Goal: Task Accomplishment & Management: Complete application form

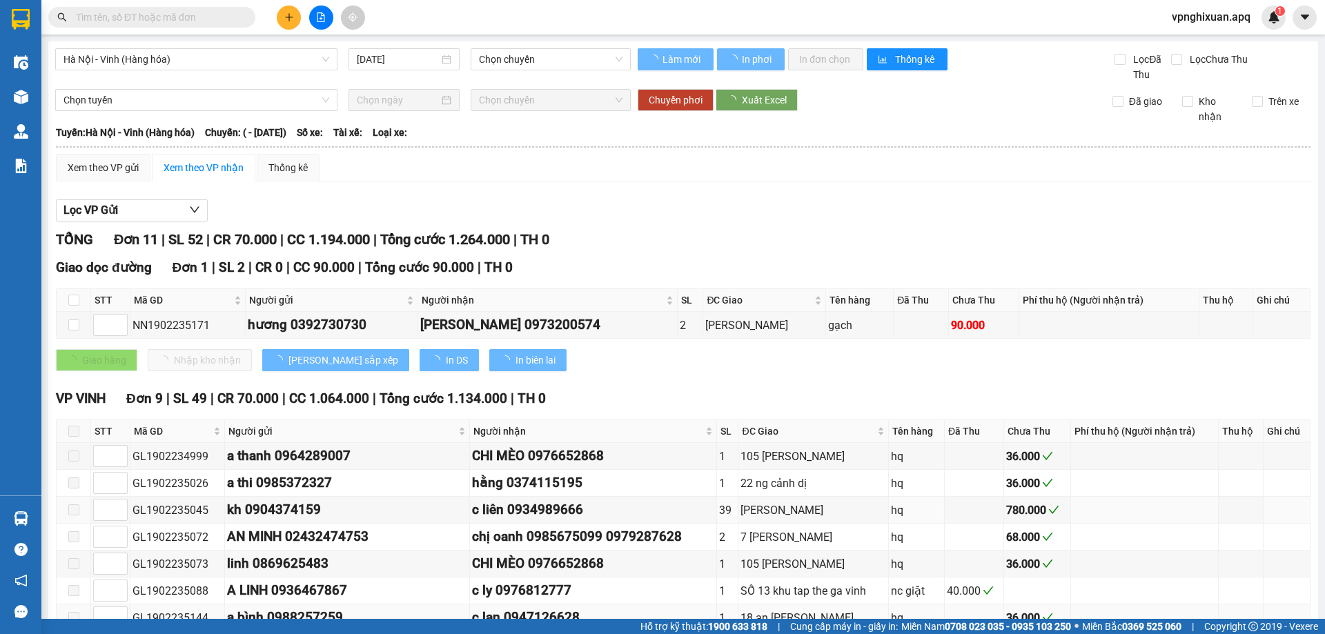
type input "[DATE]"
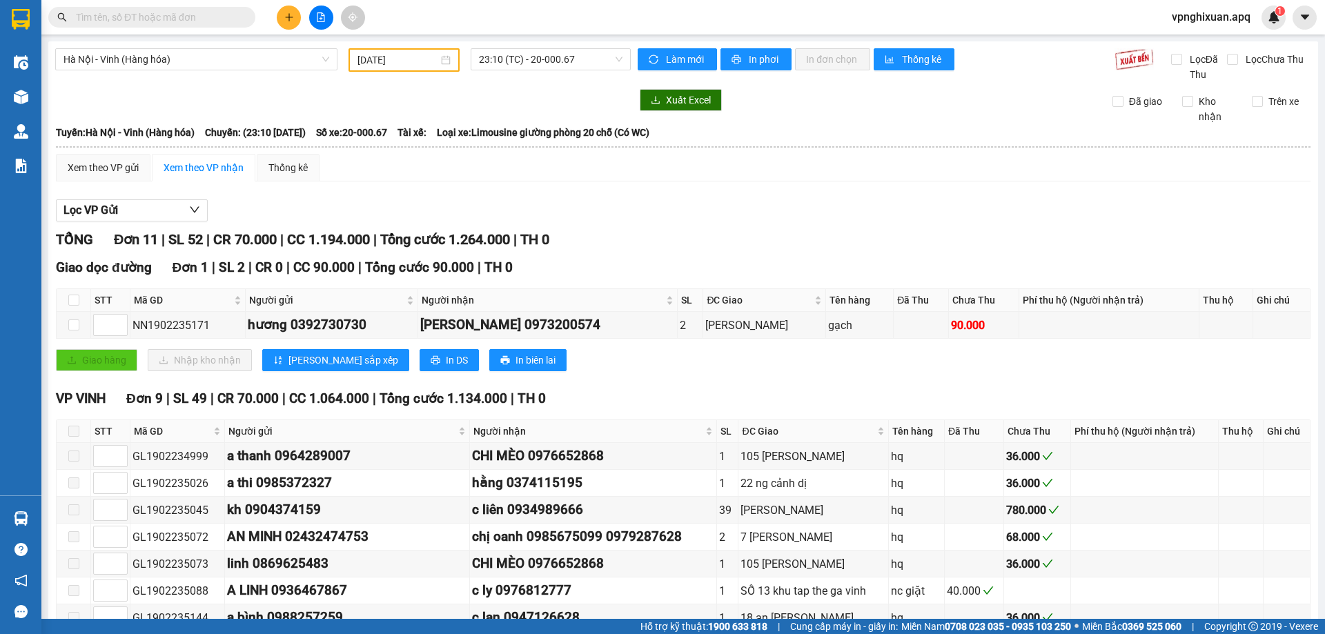
scroll to position [207, 0]
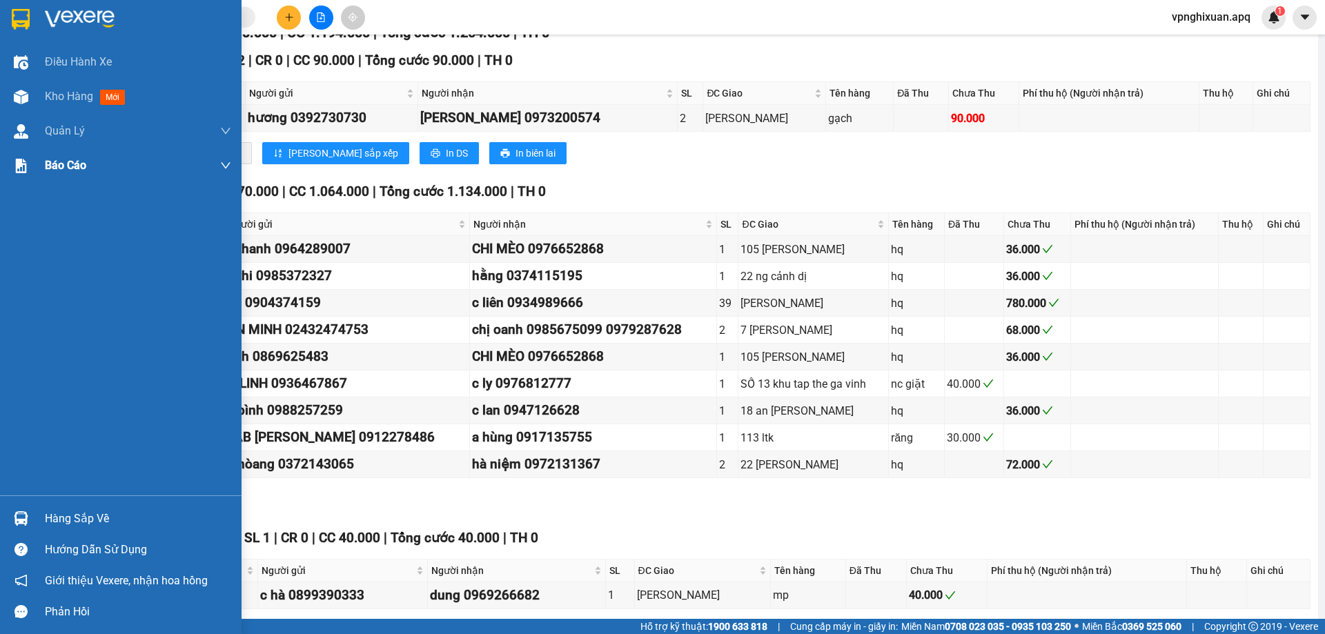
drag, startPoint x: 55, startPoint y: 92, endPoint x: 236, endPoint y: 159, distance: 193.5
click at [57, 93] on span "Kho hàng" at bounding box center [69, 96] width 48 height 13
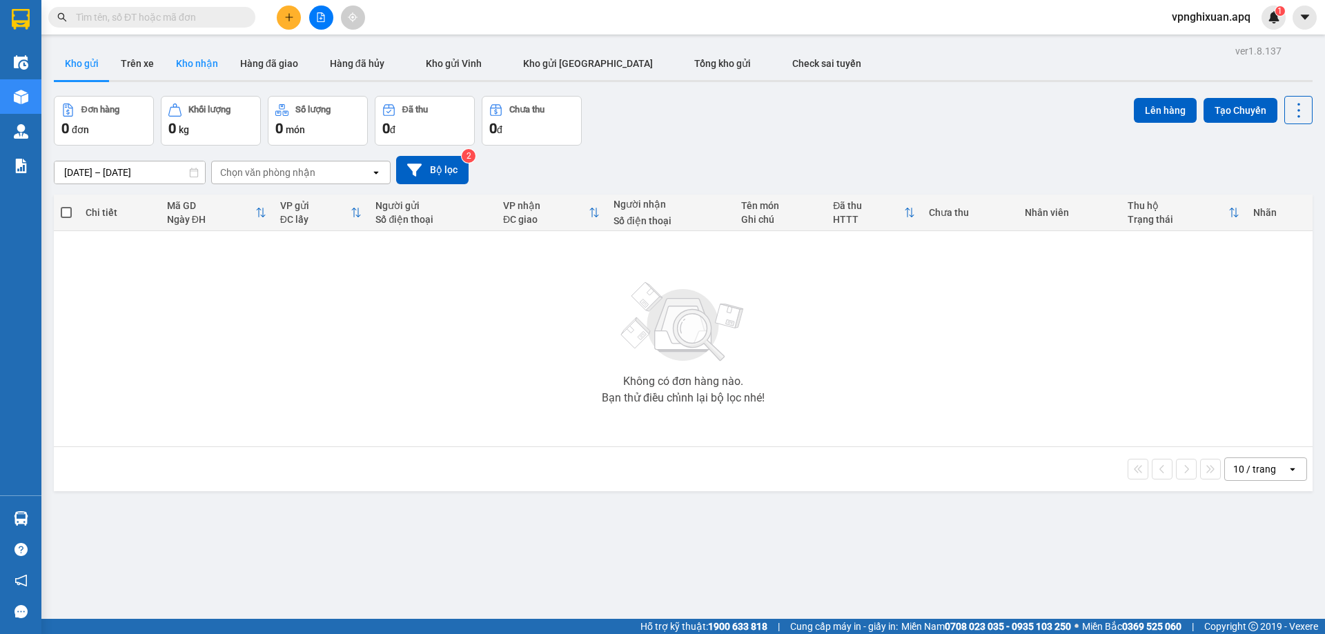
click at [187, 59] on button "Kho nhận" at bounding box center [197, 63] width 64 height 33
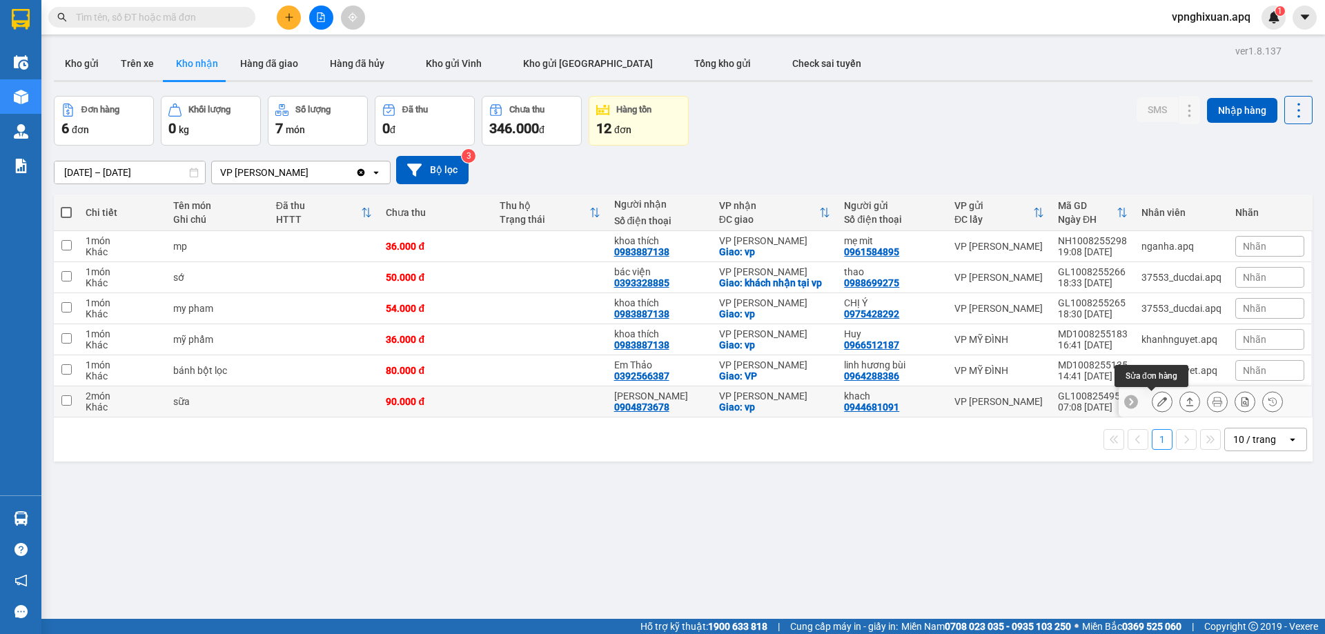
click at [1157, 400] on icon at bounding box center [1162, 402] width 10 height 10
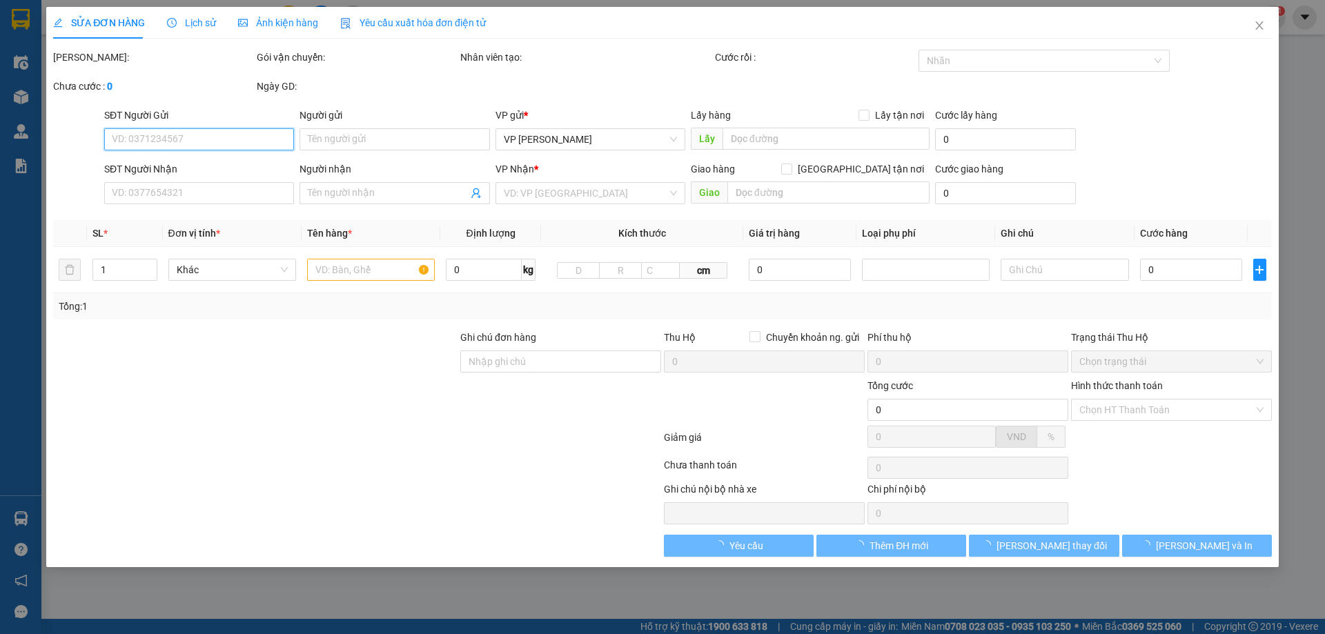
type input "0944681091"
type input "khach"
type input "0904873678"
type input "[PERSON_NAME]"
checkbox input "true"
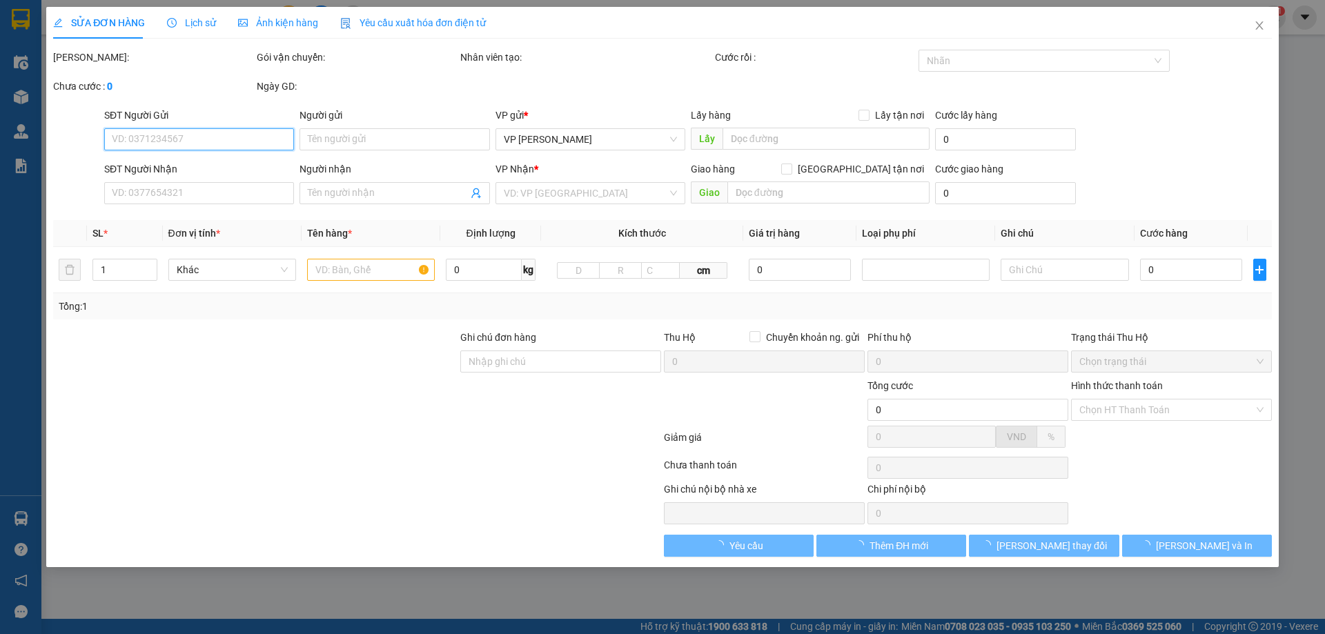
type input "vp"
type input "90.000"
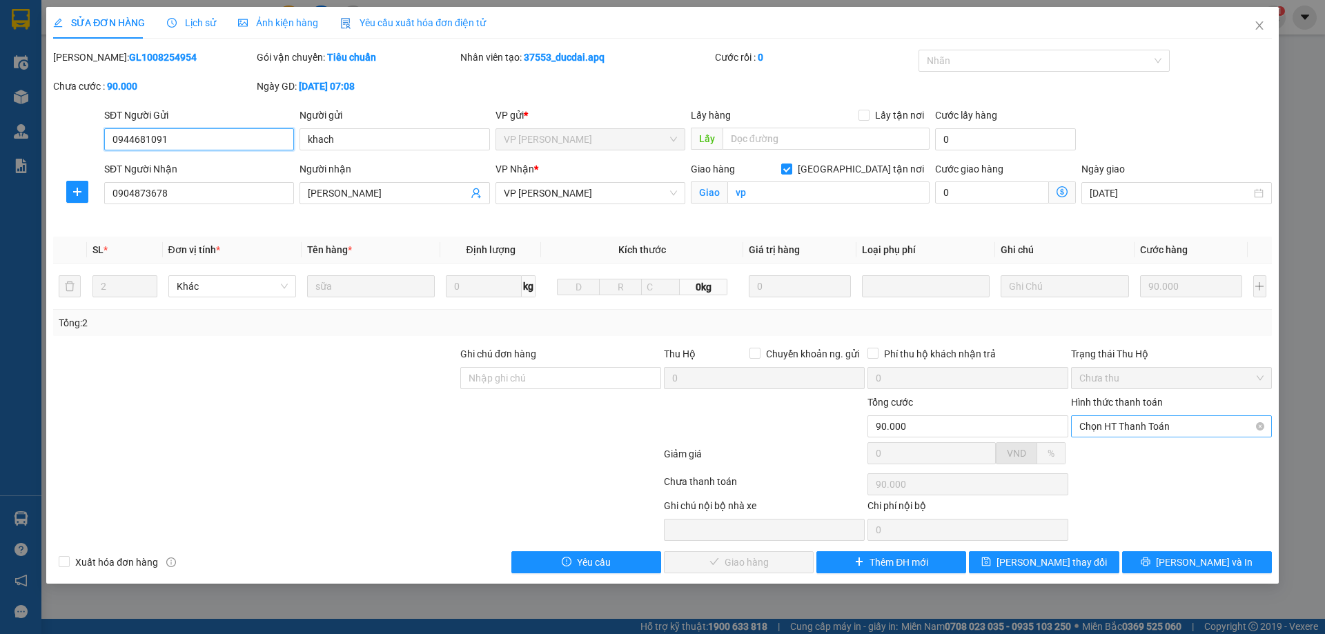
click at [1151, 423] on span "Chọn HT Thanh Toán" at bounding box center [1171, 426] width 184 height 21
click at [1113, 458] on div "Tại văn phòng" at bounding box center [1171, 454] width 184 height 15
type input "0"
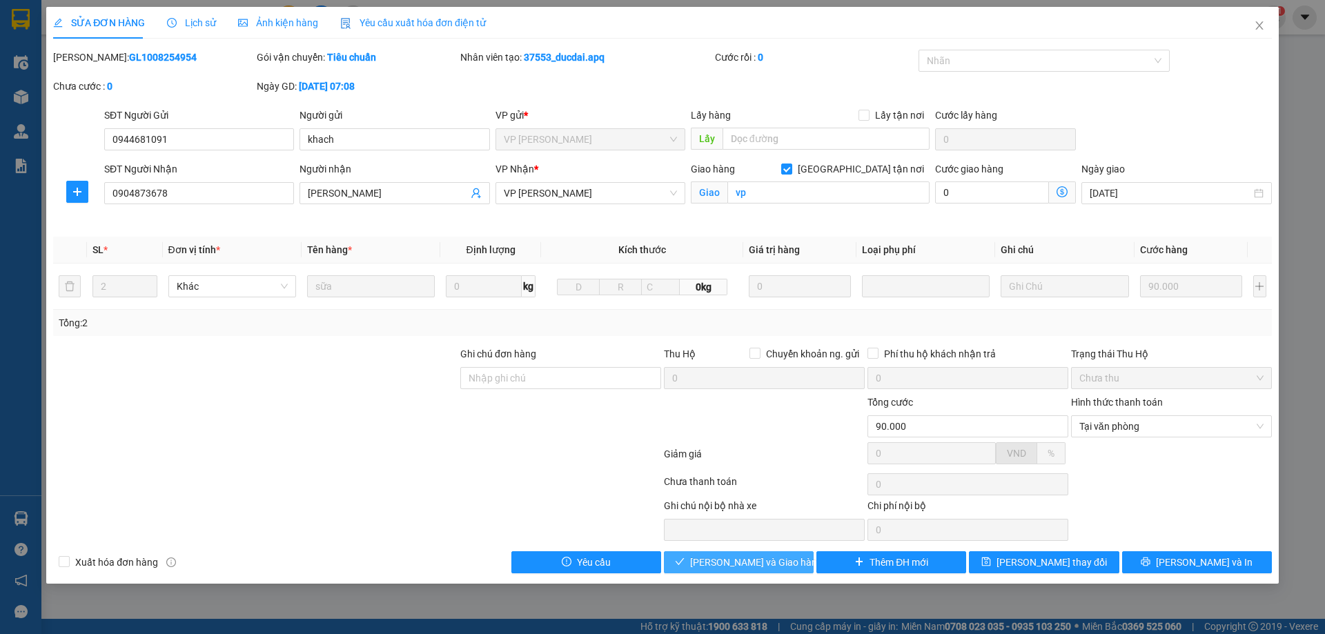
click at [764, 563] on span "[PERSON_NAME] và Giao hàng" at bounding box center [756, 562] width 133 height 15
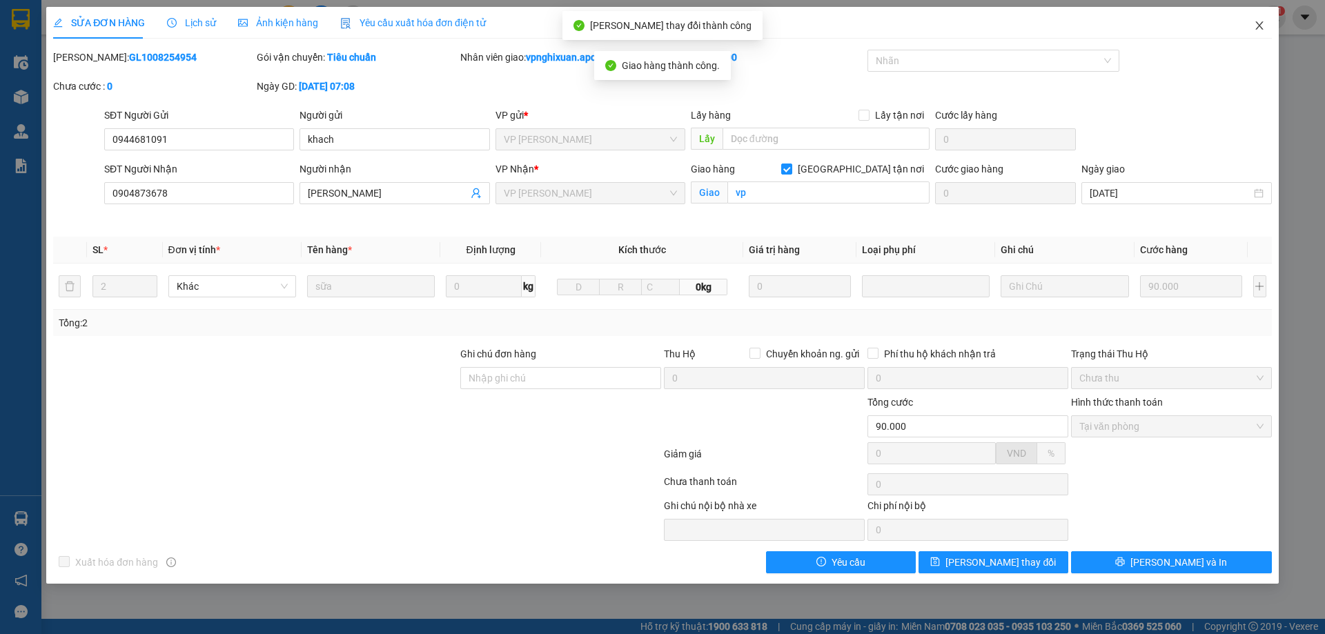
click at [1254, 21] on span "Close" at bounding box center [1259, 26] width 39 height 39
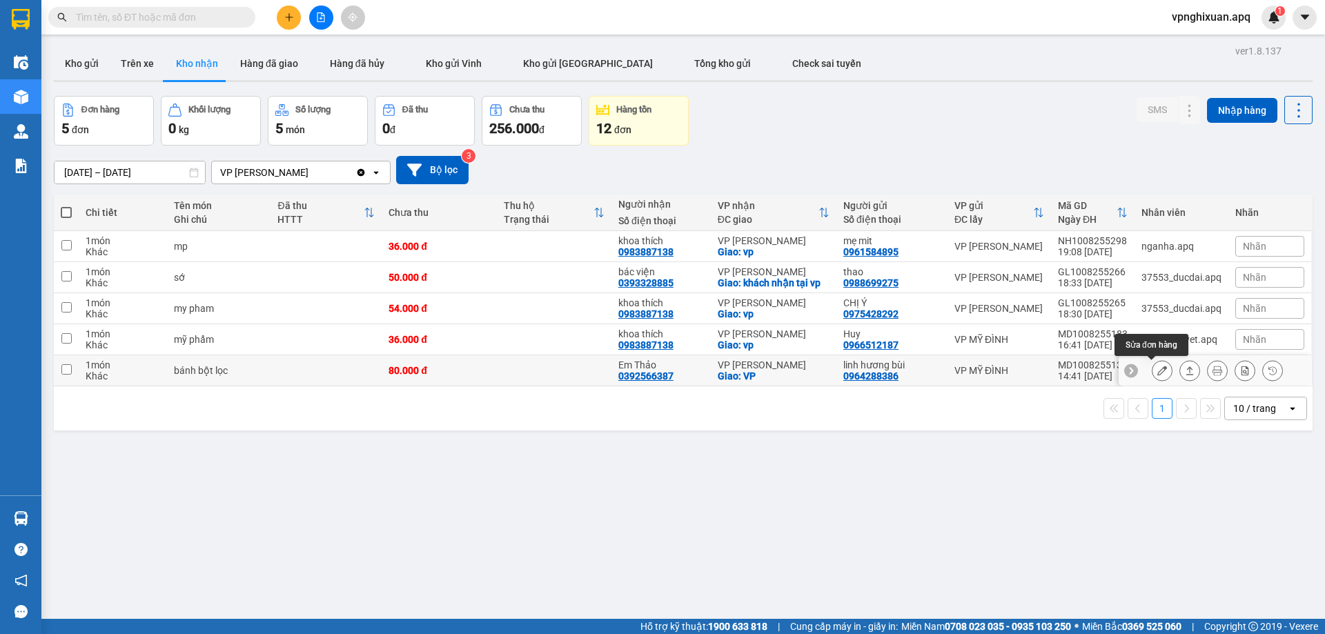
click at [1159, 371] on button at bounding box center [1162, 371] width 19 height 24
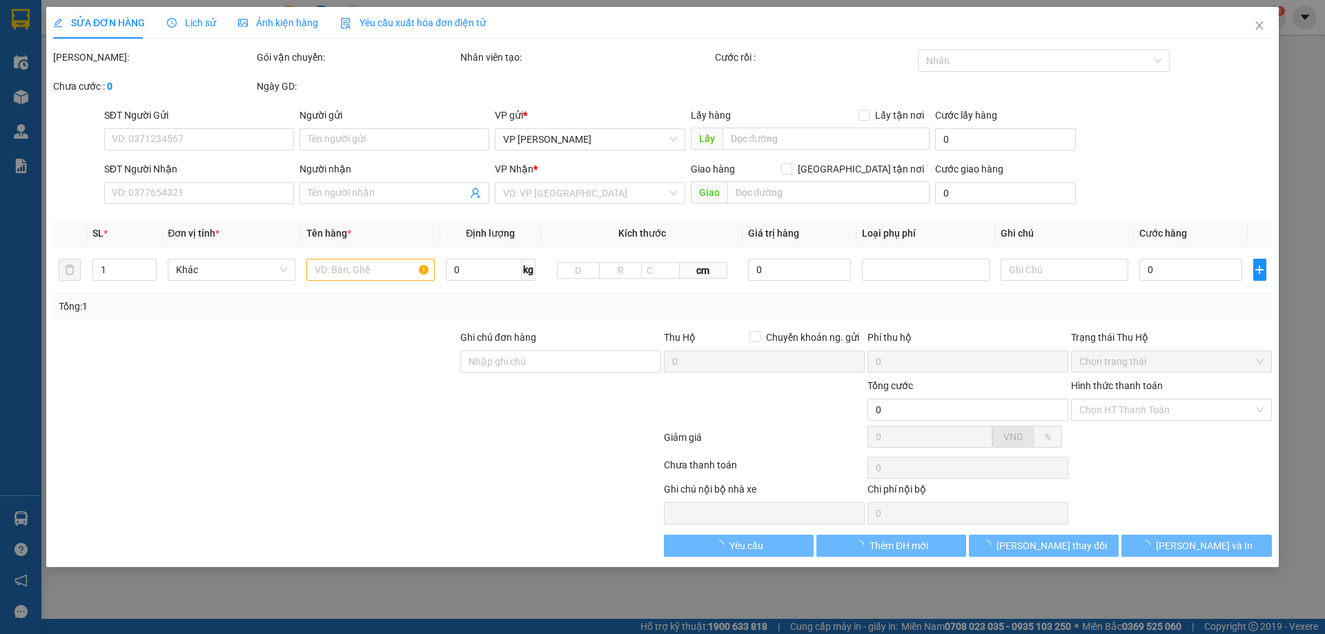
type input "0964288386"
type input "linh hương bùi"
type input "0392566387"
type input "Em Thảo"
checkbox input "true"
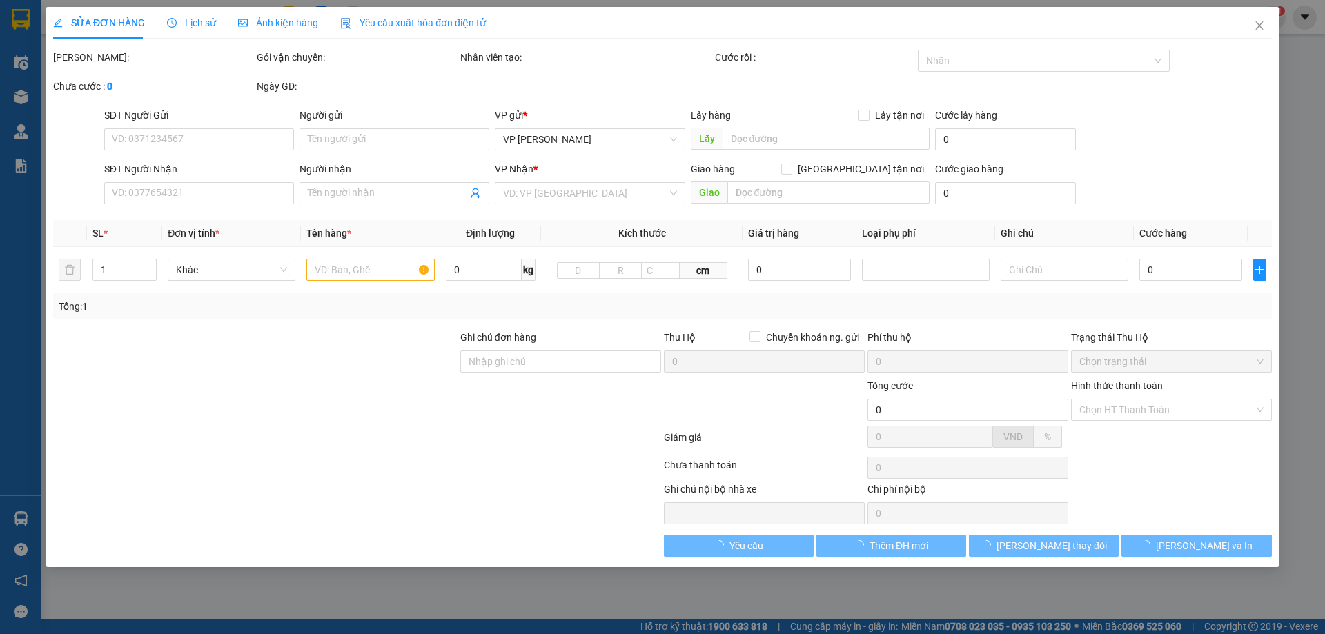
type input "VP"
type input "80.000"
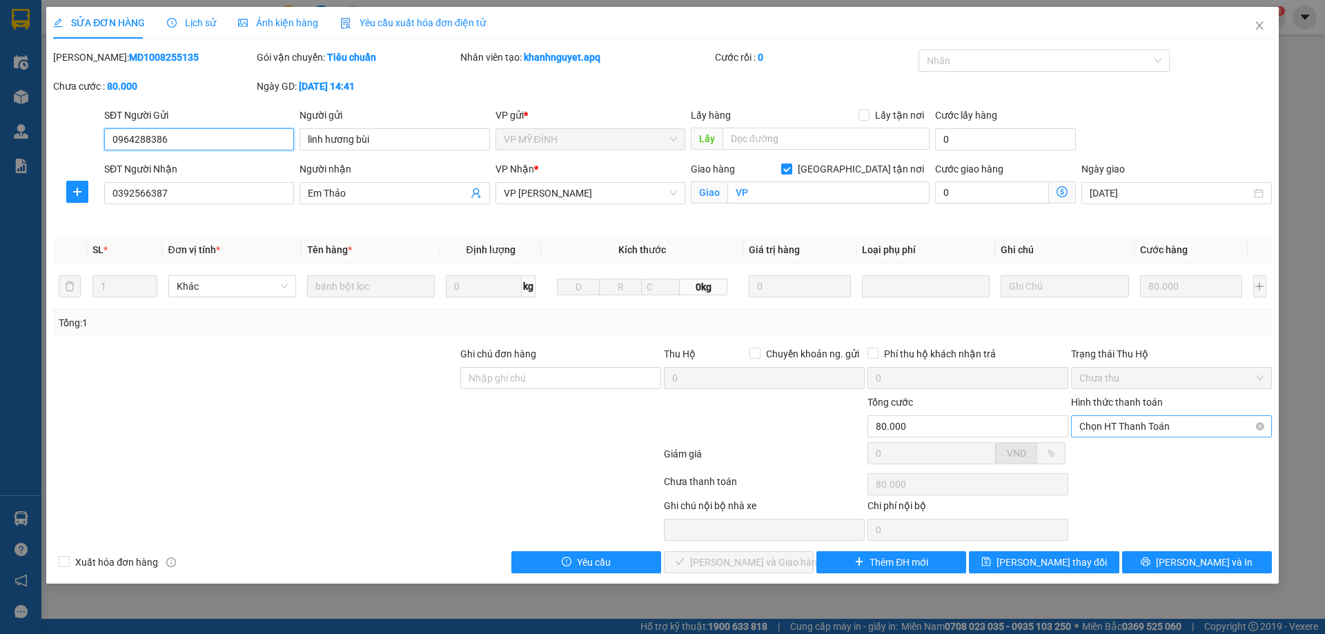
click at [1129, 422] on span "Chọn HT Thanh Toán" at bounding box center [1171, 426] width 184 height 21
click at [1148, 458] on div "Tại văn phòng" at bounding box center [1171, 454] width 184 height 15
type input "0"
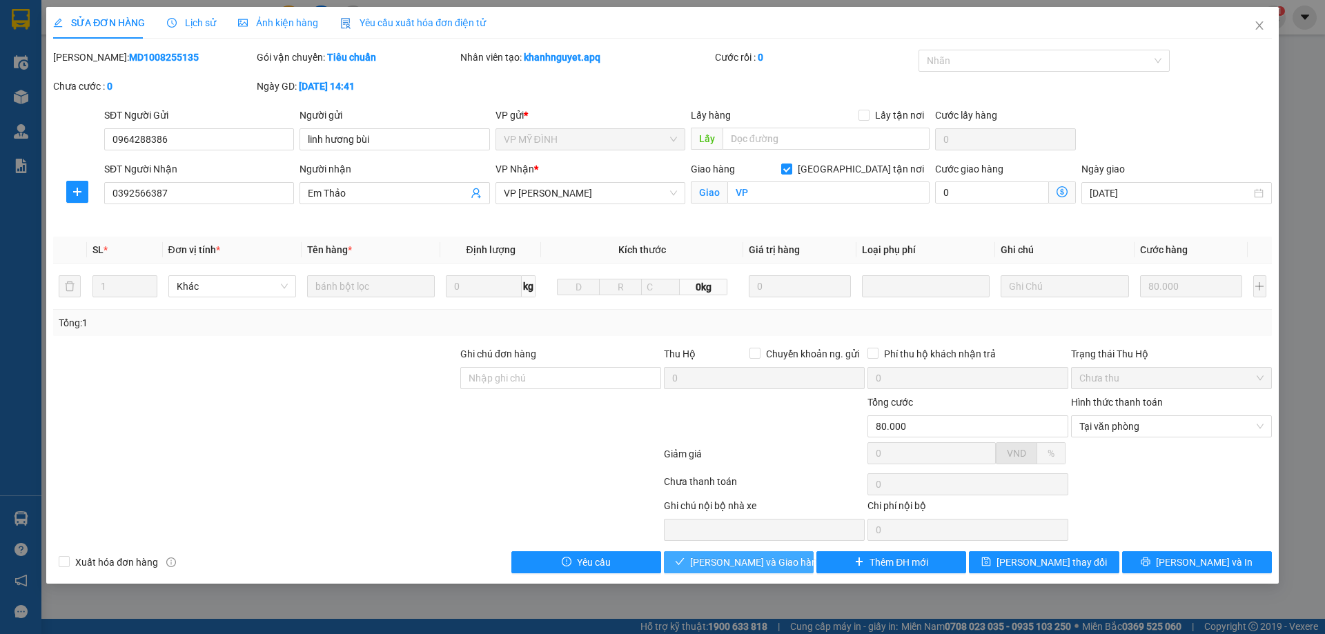
drag, startPoint x: 741, startPoint y: 562, endPoint x: 744, endPoint y: 571, distance: 9.4
click at [743, 565] on span "[PERSON_NAME] và Giao hàng" at bounding box center [756, 562] width 133 height 15
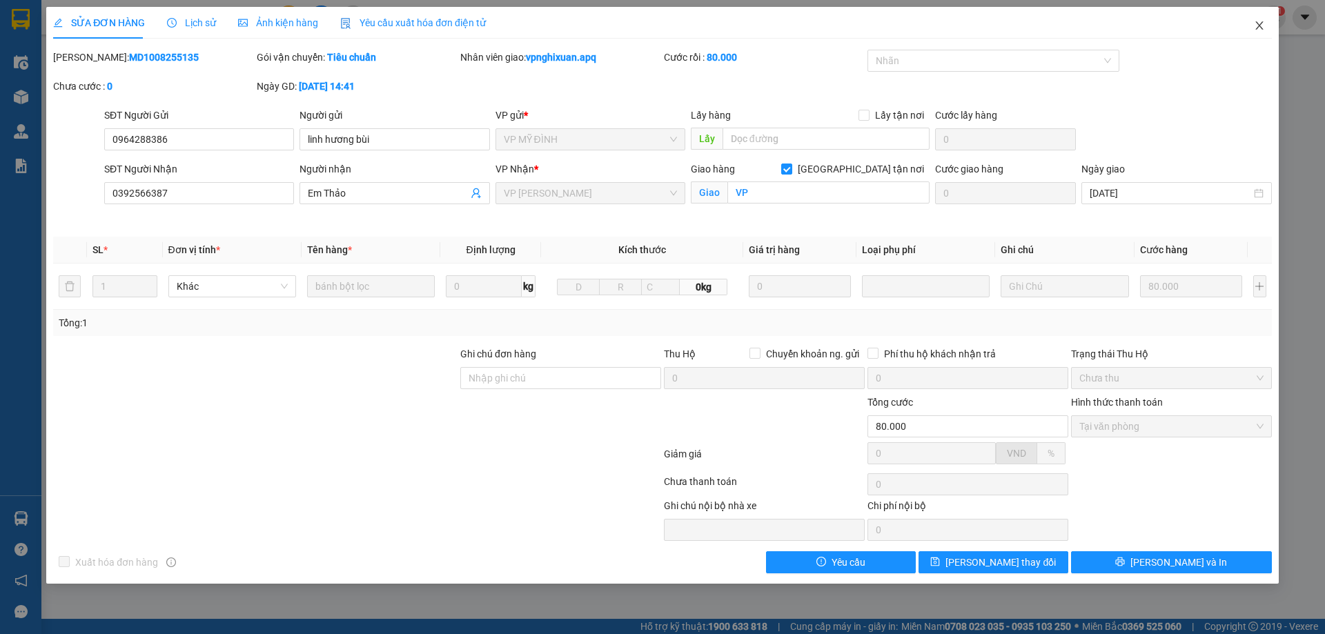
click at [1263, 28] on icon "close" at bounding box center [1259, 25] width 11 height 11
